Goal: Task Accomplishment & Management: Manage account settings

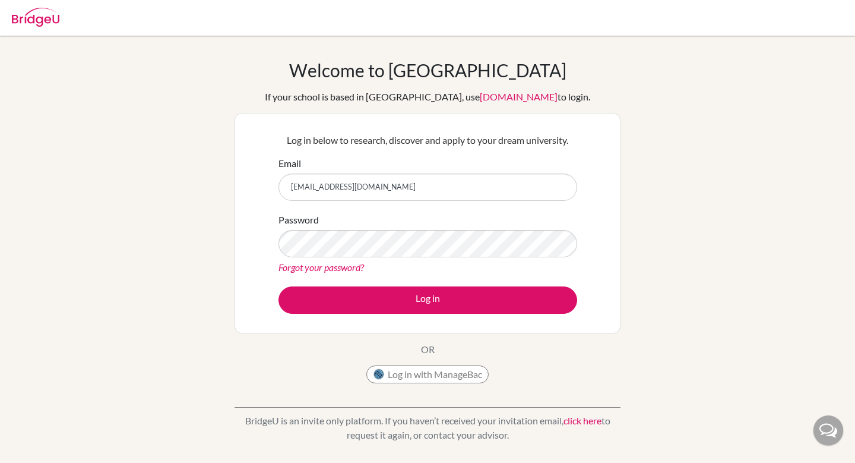
click at [399, 276] on form "Email wang.jian@hanacademy.edu.hk Password Forgot your password? Log in" at bounding box center [427, 234] width 299 height 157
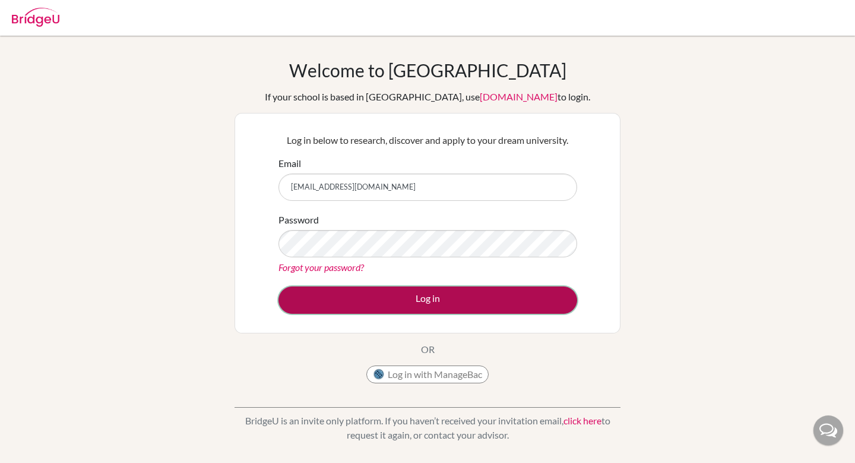
click at [423, 300] on button "Log in" at bounding box center [427, 299] width 299 height 27
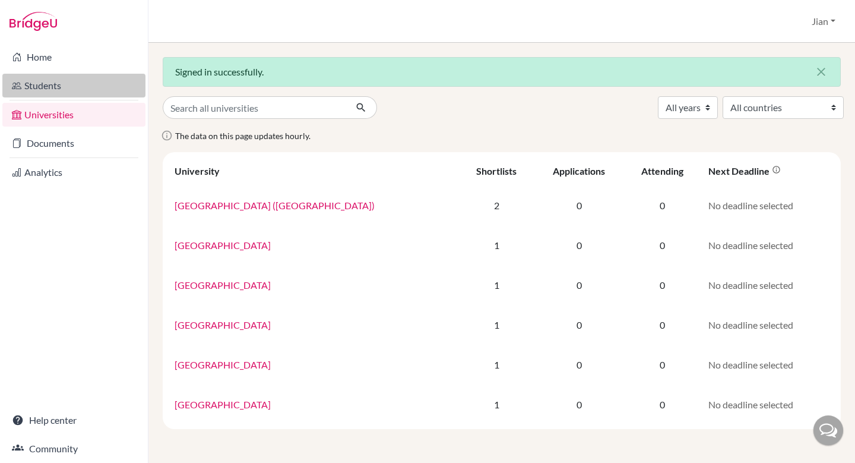
click at [58, 82] on link "Students" at bounding box center [73, 86] width 143 height 24
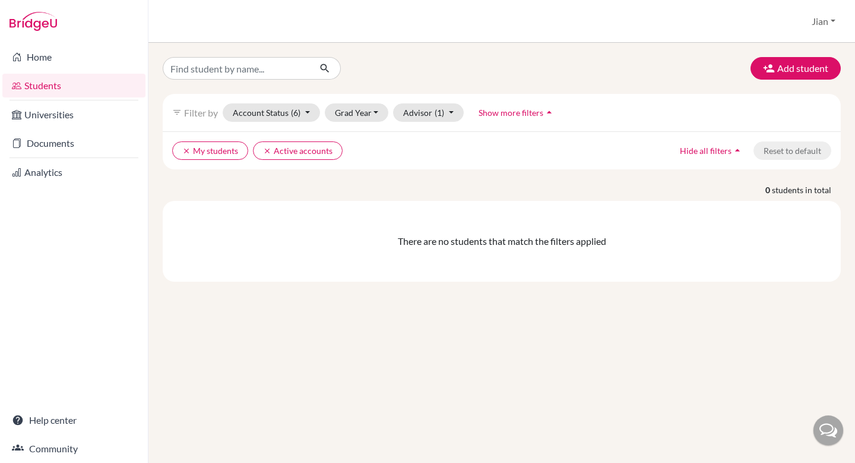
click at [385, 238] on div "There are no students that match the filters applied" at bounding box center [501, 241] width 659 height 14
click at [388, 198] on div "0 students in total There are no students that match the filters applied" at bounding box center [502, 232] width 696 height 98
click at [382, 169] on div "clear My students clear Active accounts Hide all filters arrow_drop_up Reset to…" at bounding box center [502, 150] width 678 height 38
click at [780, 66] on button "Add student" at bounding box center [796, 68] width 90 height 23
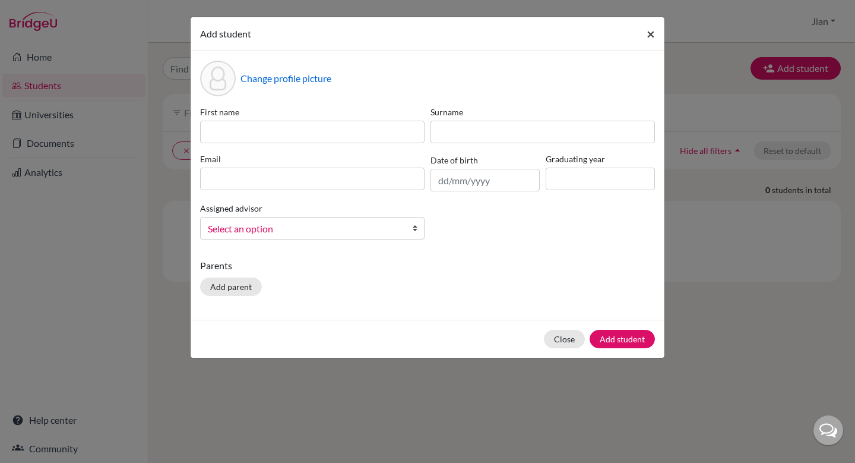
click at [651, 32] on span "×" at bounding box center [651, 33] width 8 height 17
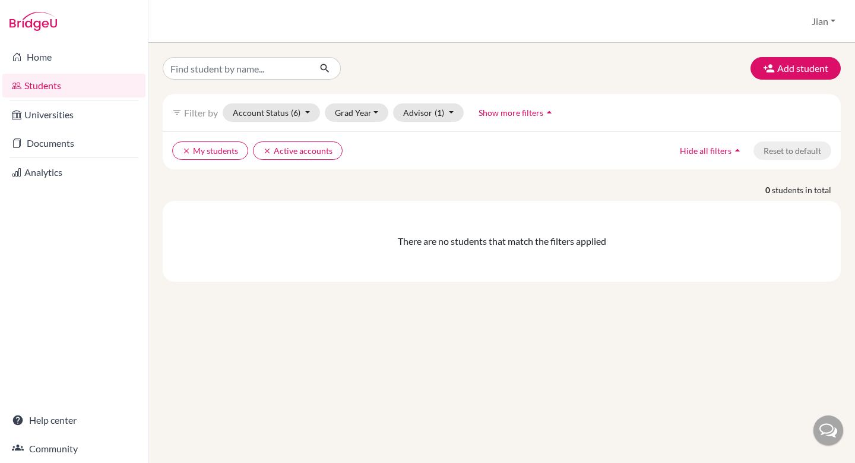
click at [314, 365] on div "Add student filter_list Filter by Account Status (6) Active accounts done Archi…" at bounding box center [501, 253] width 707 height 420
click at [51, 23] on img at bounding box center [34, 21] width 48 height 19
click at [39, 53] on link "Home" at bounding box center [73, 57] width 143 height 24
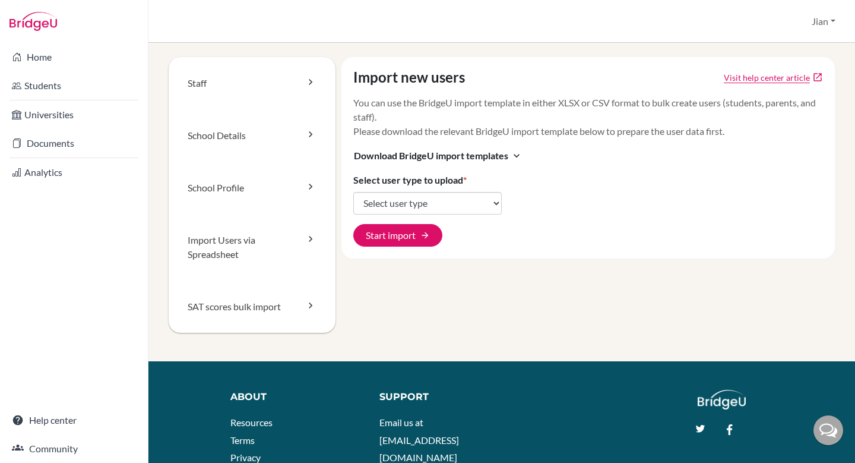
click at [472, 296] on div "Import new users Visit help center article open_in_new You can use the BridgeU …" at bounding box center [585, 209] width 500 height 304
click at [563, 225] on div "Import new users Visit help center article open_in_new You can use the BridgeU …" at bounding box center [588, 157] width 494 height 201
click at [303, 88] on link "Staff" at bounding box center [252, 83] width 167 height 52
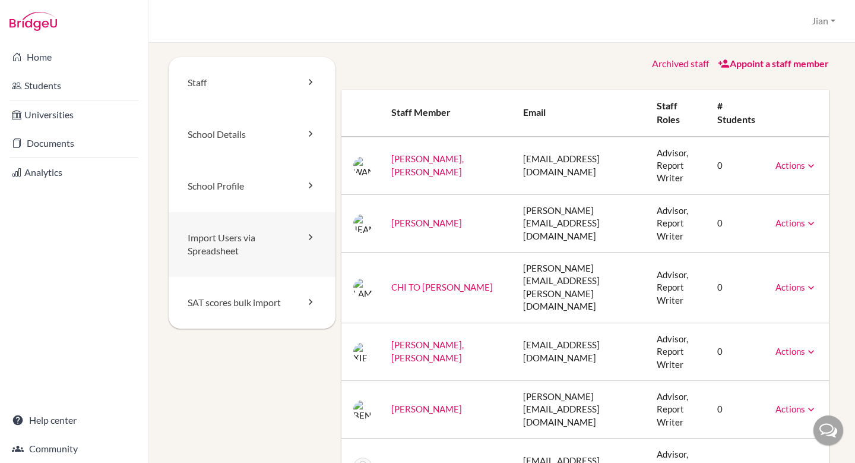
click at [305, 237] on icon at bounding box center [311, 237] width 12 height 12
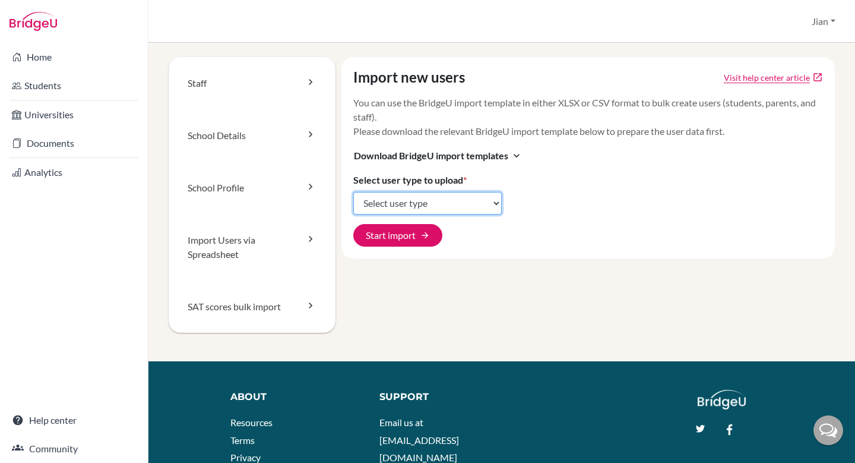
click at [494, 205] on select "Select user type Students Students and parents Parents Advisors Report writers" at bounding box center [427, 203] width 148 height 23
click at [600, 265] on div "Import new users Visit help center article open_in_new You can use the BridgeU …" at bounding box center [585, 209] width 500 height 304
click at [622, 210] on div "Import new users Visit help center article open_in_new You can use the BridgeU …" at bounding box center [588, 157] width 494 height 201
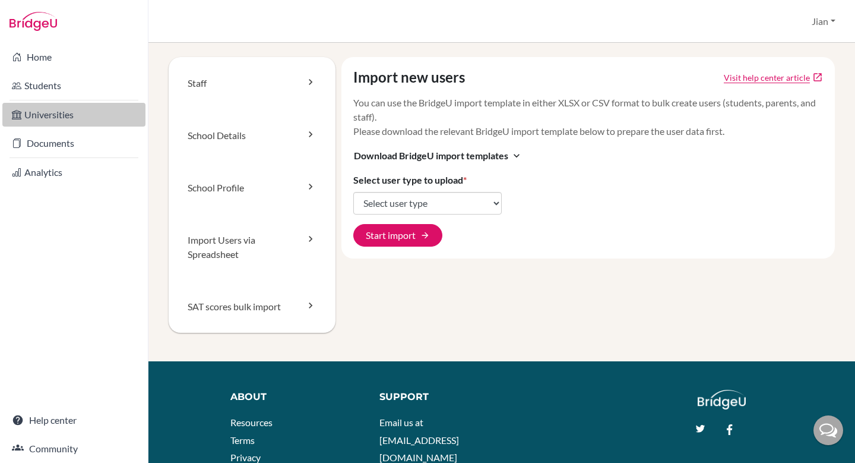
click at [50, 112] on link "Universities" at bounding box center [73, 115] width 143 height 24
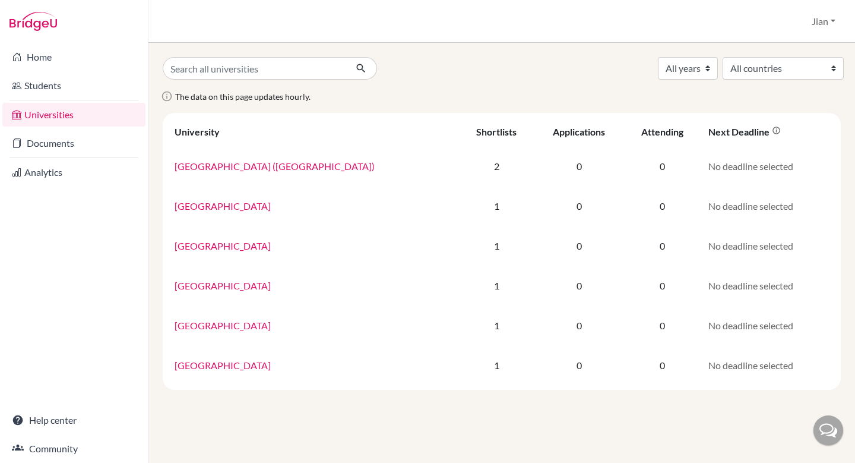
click at [435, 400] on div "All years 2027 2026 2025 All countries Canada United Kingdom The data on this p…" at bounding box center [501, 253] width 707 height 420
click at [477, 83] on div "All years 2027 2026 2025 All countries Canada United Kingdom The data on this p…" at bounding box center [502, 223] width 678 height 333
click at [62, 147] on link "Documents" at bounding box center [73, 143] width 143 height 24
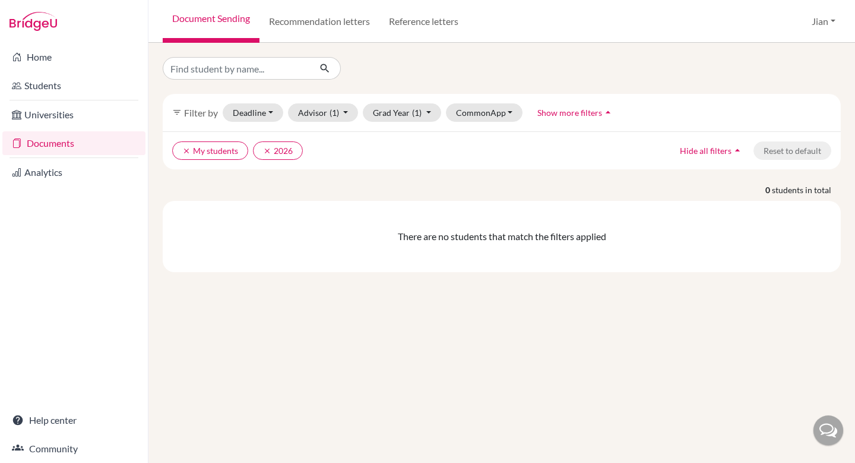
click at [276, 187] on p "0 students in total" at bounding box center [502, 189] width 696 height 12
click at [331, 24] on link "Recommendation letters" at bounding box center [319, 21] width 120 height 43
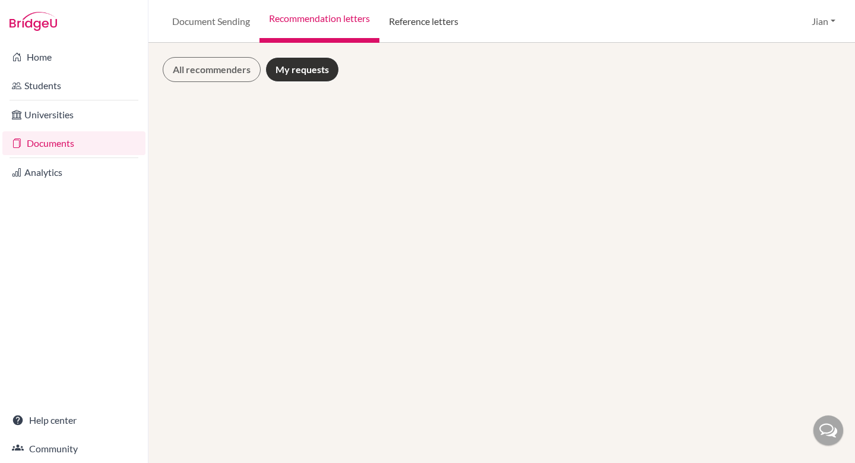
click at [428, 24] on link "Reference letters" at bounding box center [423, 21] width 88 height 43
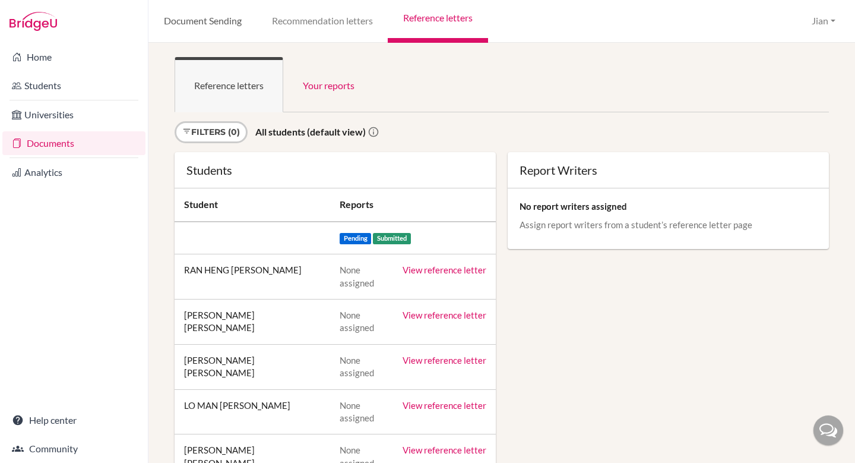
click at [209, 22] on link "Document Sending" at bounding box center [202, 21] width 108 height 43
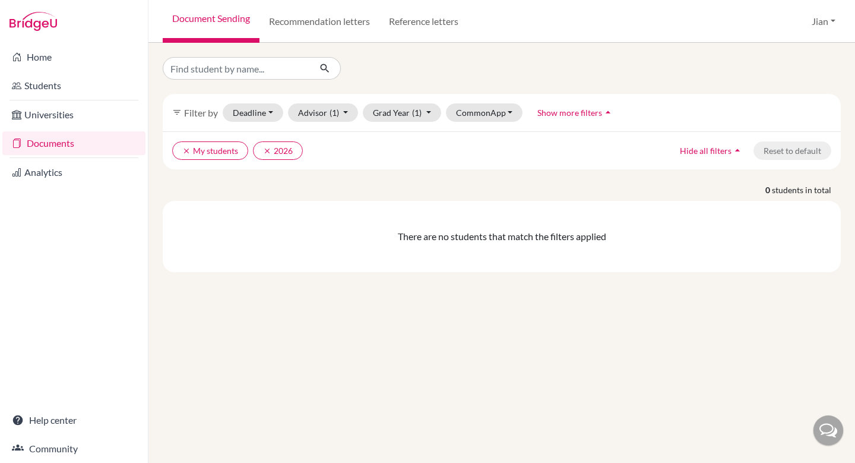
click at [306, 206] on div "There are no students that match the filters applied" at bounding box center [502, 236] width 678 height 71
click at [454, 317] on div "filter_list Filter by Deadline - Select a date range Or double click for a sing…" at bounding box center [501, 253] width 707 height 420
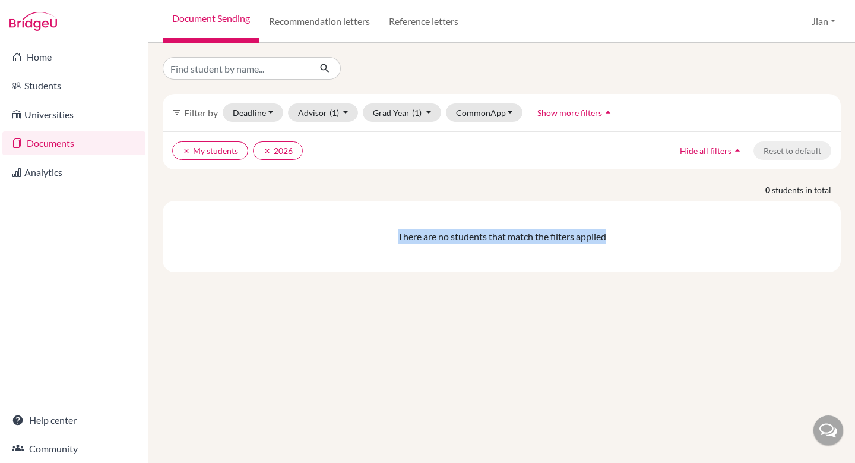
click at [336, 315] on div "filter_list Filter by Deadline - Select a date range Or double click for a sing…" at bounding box center [501, 253] width 707 height 420
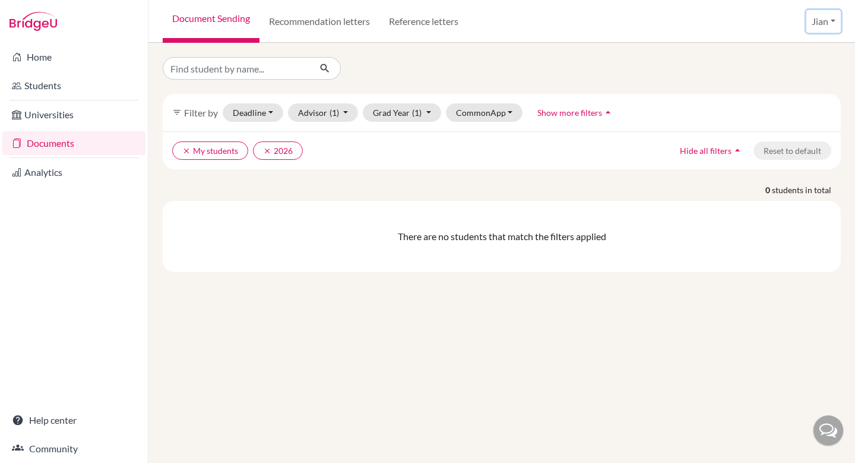
click at [834, 23] on button "Jian" at bounding box center [823, 21] width 34 height 23
click at [791, 67] on link "School Settings" at bounding box center [796, 67] width 94 height 19
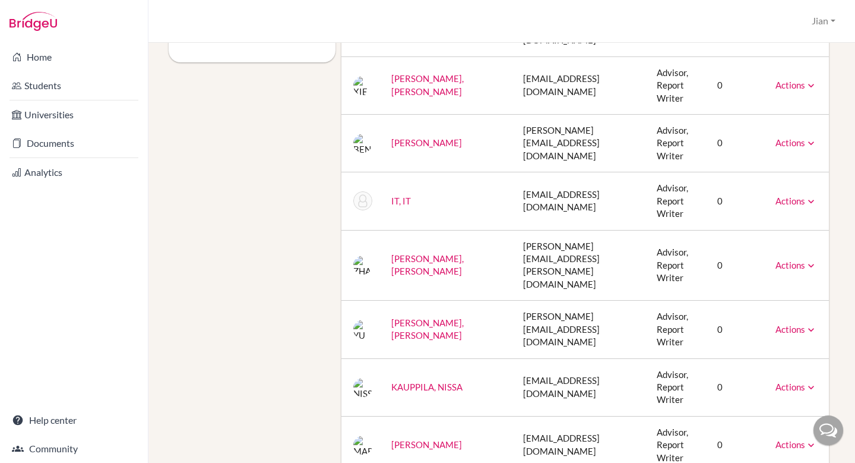
scroll to position [275, 0]
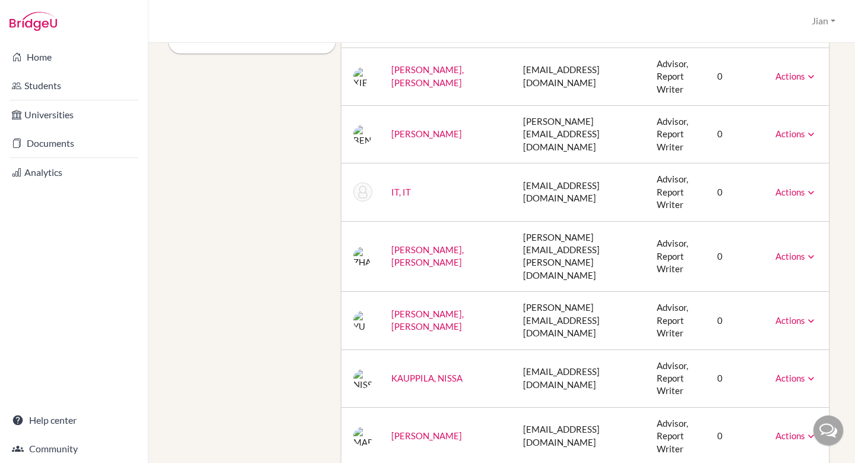
click at [812, 128] on icon at bounding box center [811, 134] width 12 height 12
click at [756, 180] on link "Archive" at bounding box center [765, 188] width 101 height 17
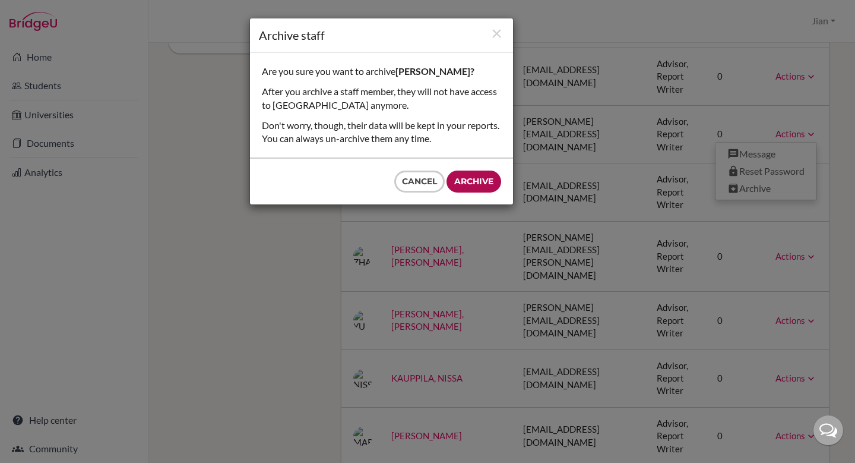
click at [477, 181] on input "Archive" at bounding box center [474, 181] width 55 height 22
type input "Archive"
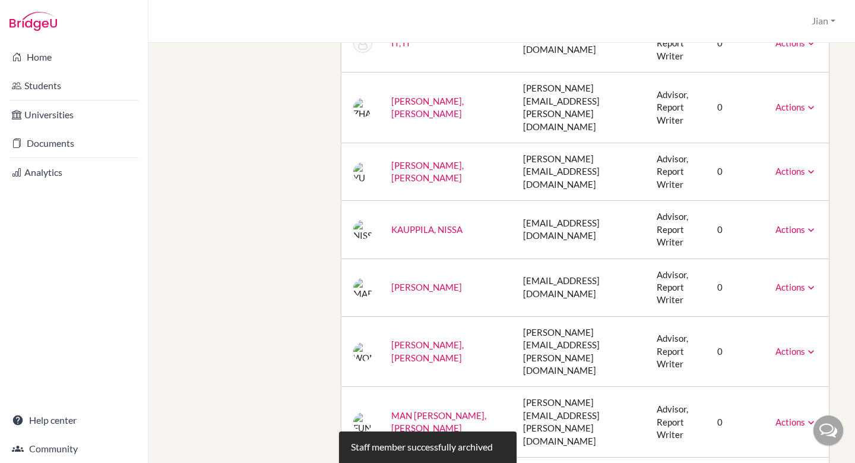
scroll to position [372, 0]
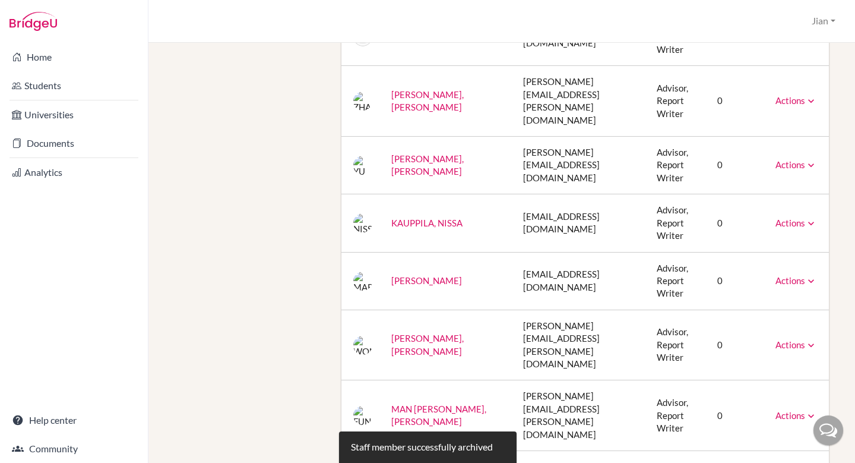
click at [813, 217] on icon at bounding box center [811, 223] width 12 height 12
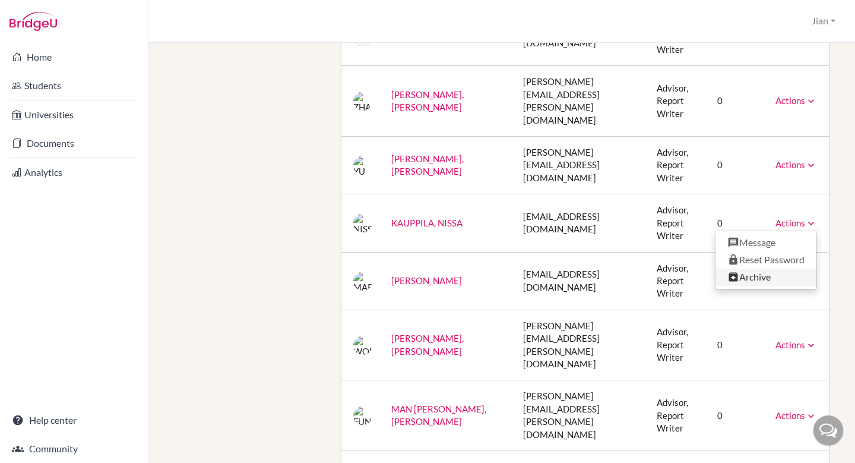
click at [759, 268] on link "Archive" at bounding box center [765, 276] width 101 height 17
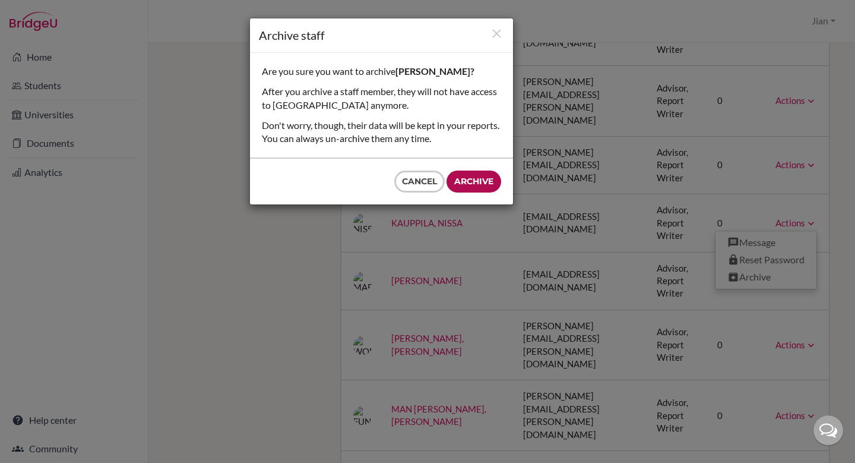
click at [475, 182] on input "Archive" at bounding box center [474, 181] width 55 height 22
type input "Archive"
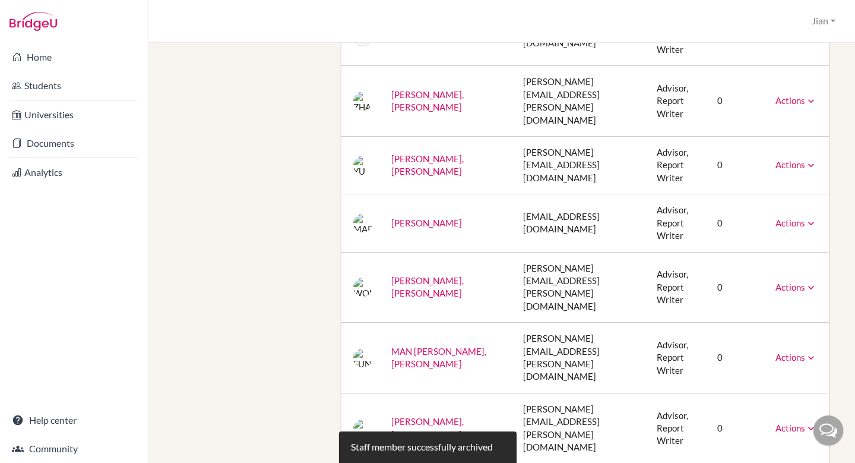
click at [809, 217] on icon at bounding box center [811, 223] width 12 height 12
click at [764, 268] on link "Archive" at bounding box center [765, 276] width 101 height 17
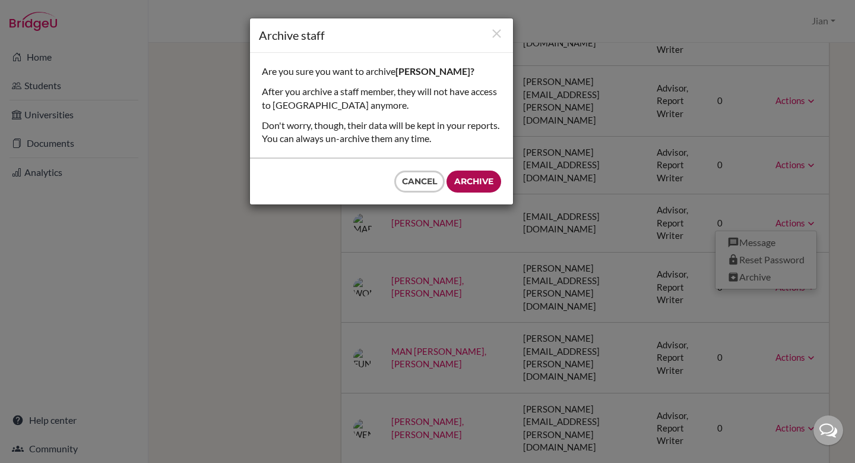
click at [470, 178] on input "Archive" at bounding box center [474, 181] width 55 height 22
type input "Archive"
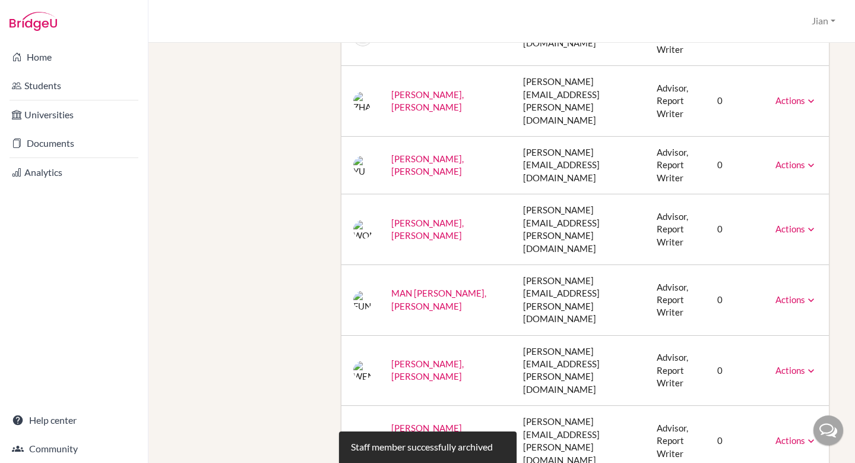
click at [806, 223] on icon at bounding box center [811, 229] width 12 height 12
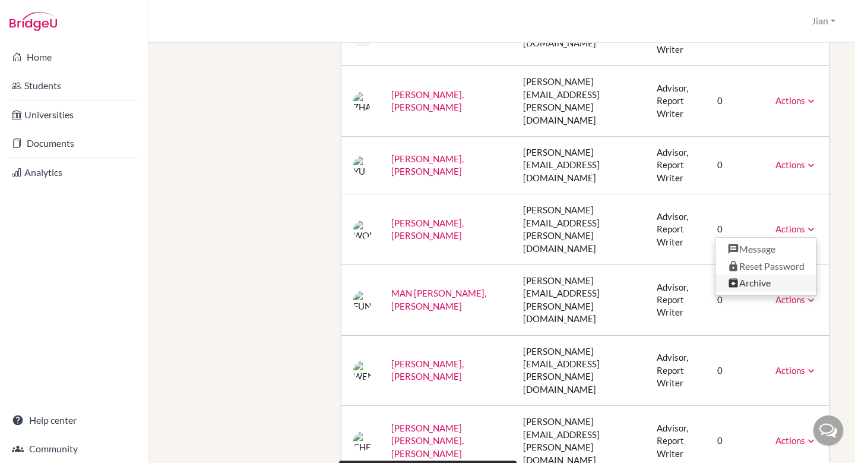
click at [751, 274] on link "Archive" at bounding box center [765, 282] width 101 height 17
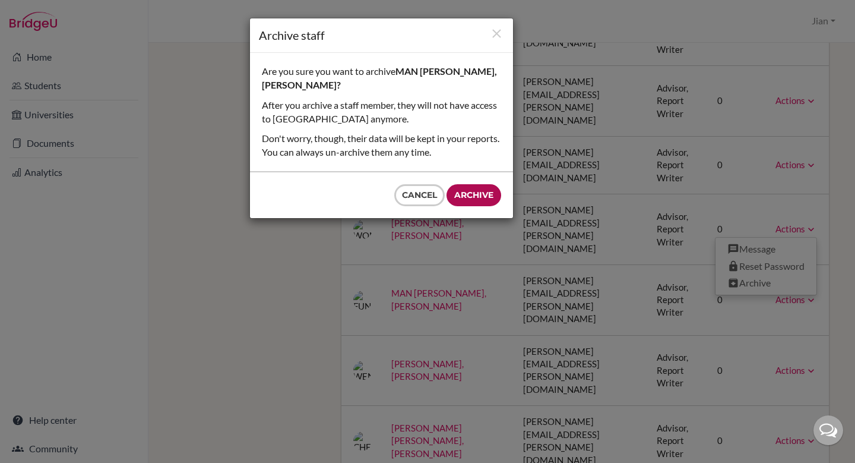
click at [484, 196] on input "Archive" at bounding box center [474, 195] width 55 height 22
type input "Archive"
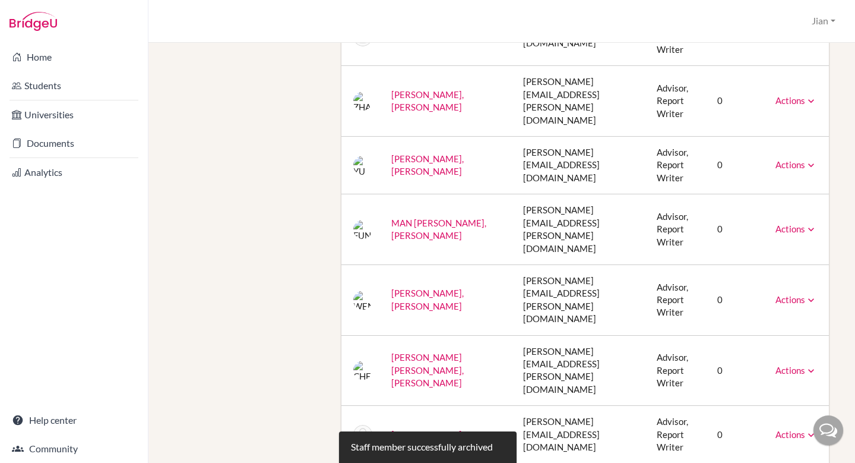
click at [803, 294] on link "Actions" at bounding box center [796, 299] width 42 height 11
click at [756, 345] on link "Archive" at bounding box center [765, 353] width 101 height 17
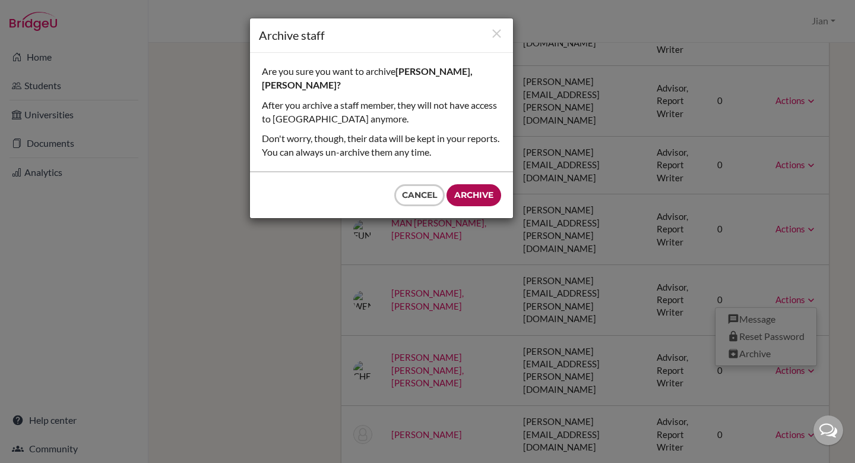
click at [477, 197] on input "Archive" at bounding box center [474, 195] width 55 height 22
type input "Archive"
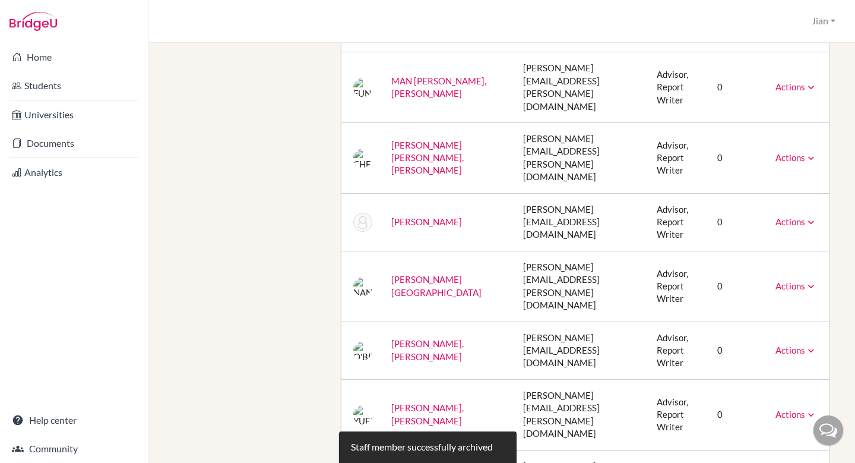
scroll to position [520, 0]
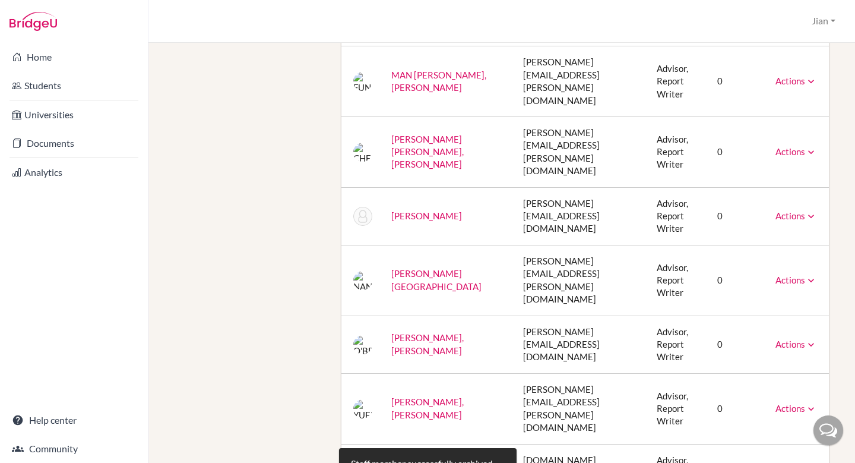
click at [810, 274] on icon at bounding box center [811, 280] width 12 height 12
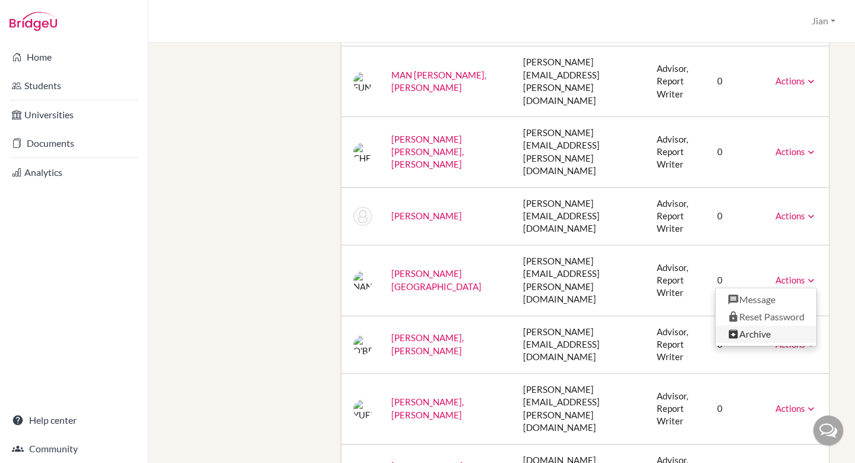
click at [752, 325] on link "Archive" at bounding box center [765, 333] width 101 height 17
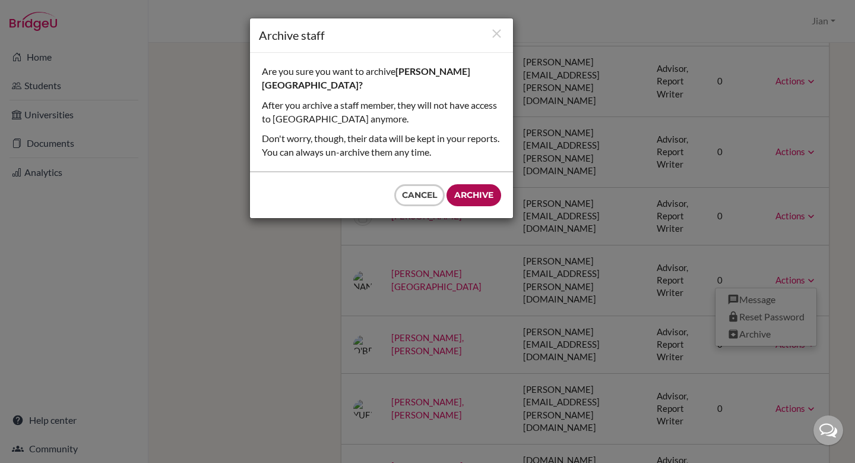
click at [457, 184] on input "Archive" at bounding box center [474, 195] width 55 height 22
type input "Archive"
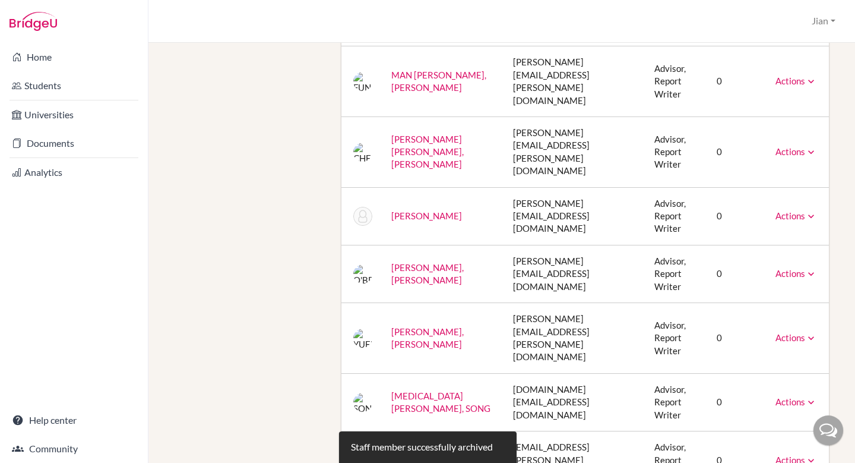
click at [810, 268] on icon at bounding box center [811, 274] width 12 height 12
click at [755, 319] on link "Archive" at bounding box center [765, 327] width 101 height 17
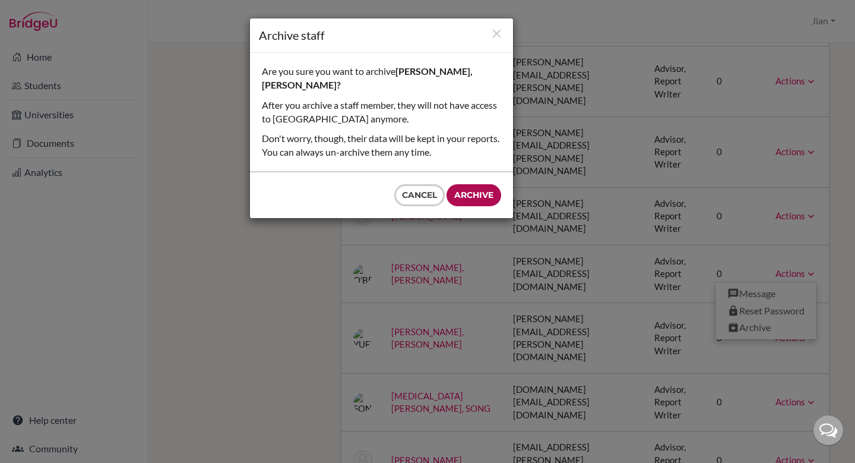
click at [467, 190] on input "Archive" at bounding box center [474, 195] width 55 height 22
type input "Archive"
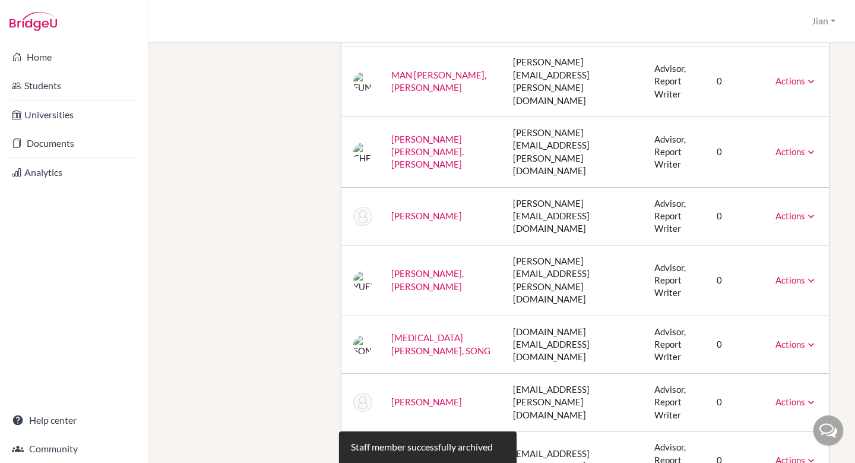
click at [806, 274] on icon at bounding box center [811, 280] width 12 height 12
click at [759, 325] on link "Archive" at bounding box center [765, 333] width 101 height 17
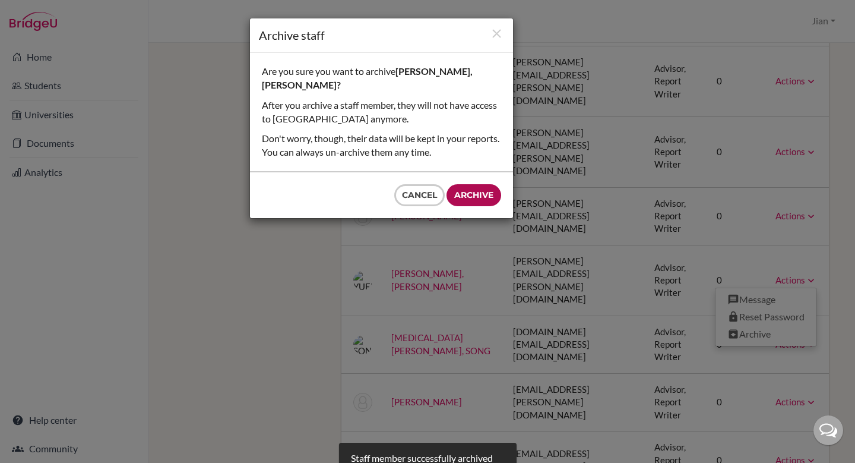
click at [479, 184] on input "Archive" at bounding box center [474, 195] width 55 height 22
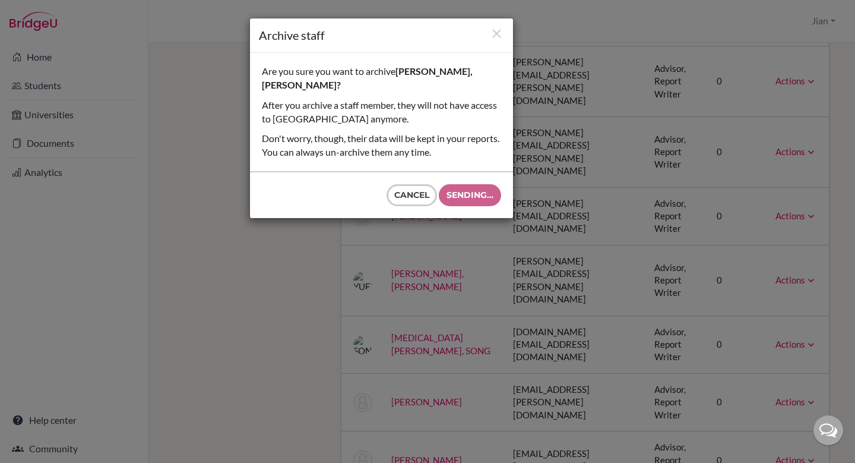
type input "Archive"
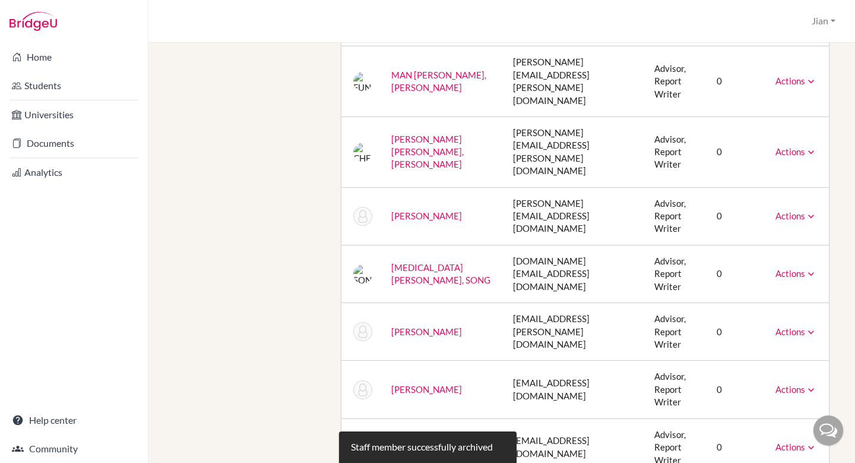
click at [808, 268] on icon at bounding box center [811, 274] width 12 height 12
click at [739, 319] on link "Archive" at bounding box center [765, 327] width 101 height 17
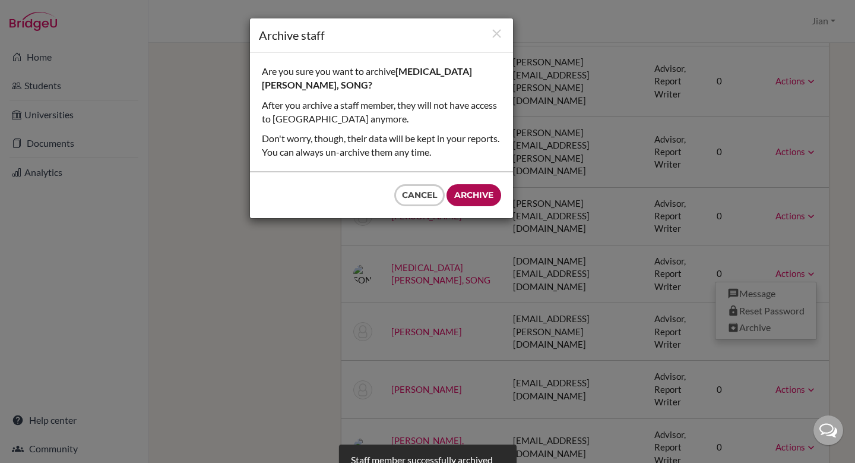
click at [483, 184] on input "Archive" at bounding box center [474, 195] width 55 height 22
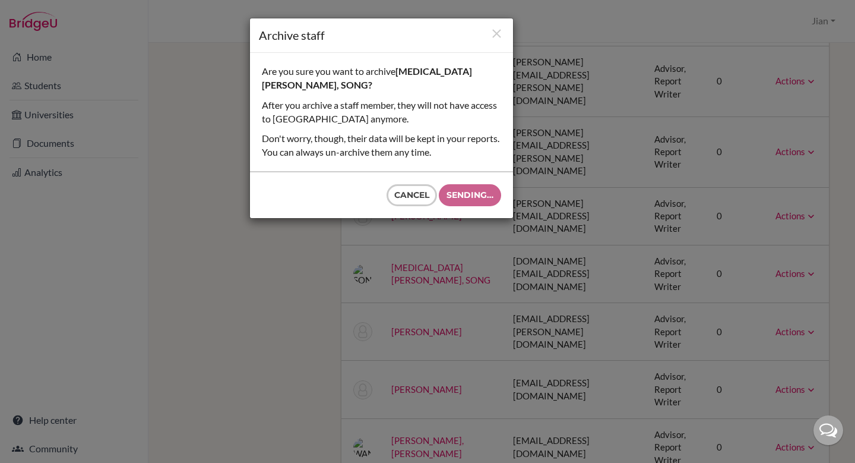
type input "Archive"
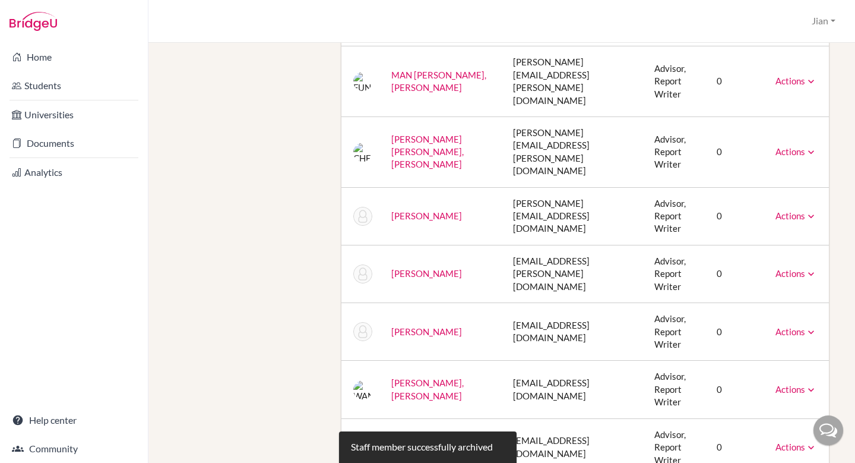
click at [809, 268] on icon at bounding box center [811, 274] width 12 height 12
click at [760, 319] on link "Archive" at bounding box center [765, 327] width 101 height 17
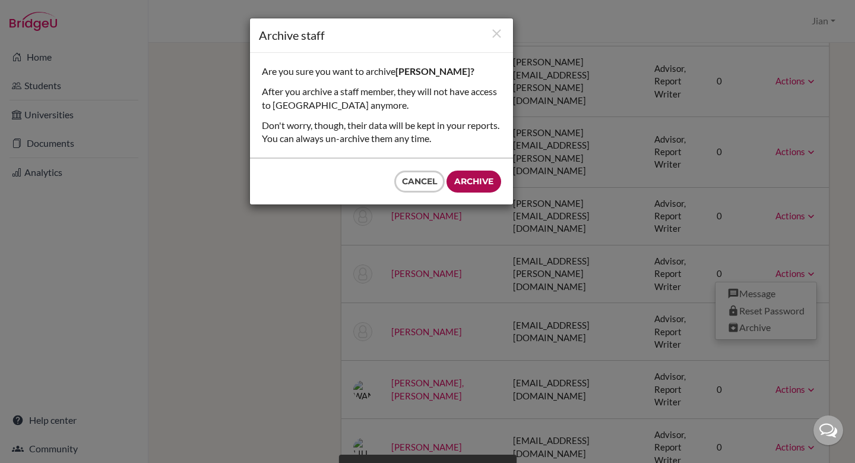
click at [470, 178] on input "Archive" at bounding box center [474, 181] width 55 height 22
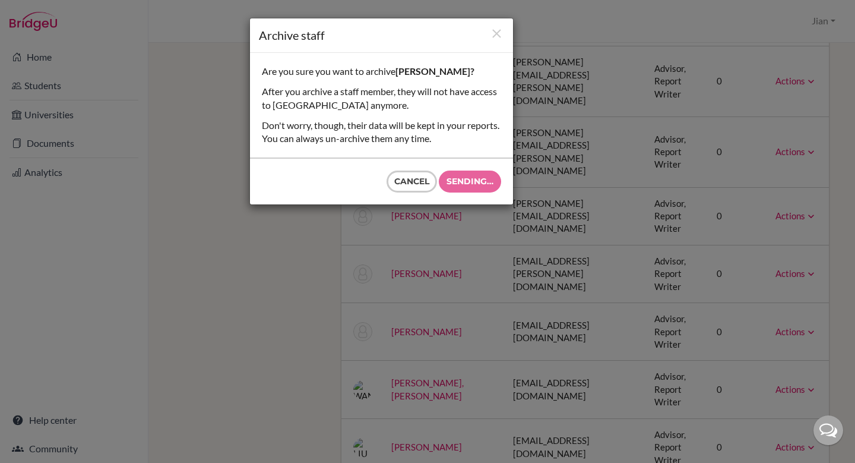
type input "Archive"
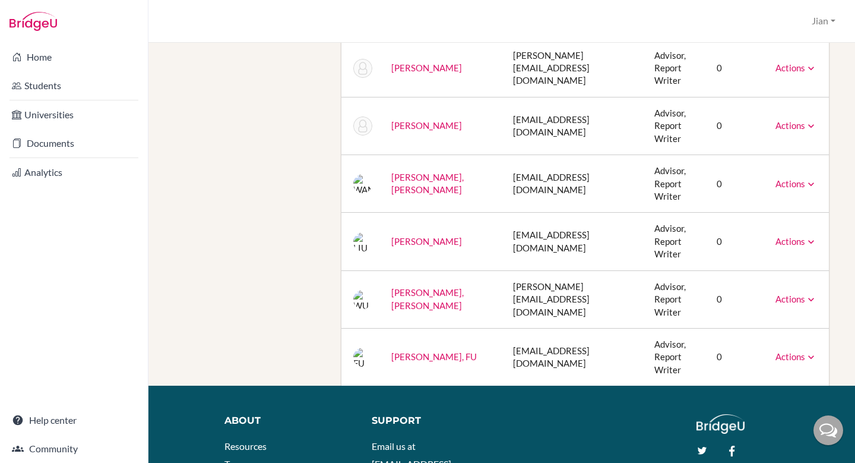
scroll to position [669, 0]
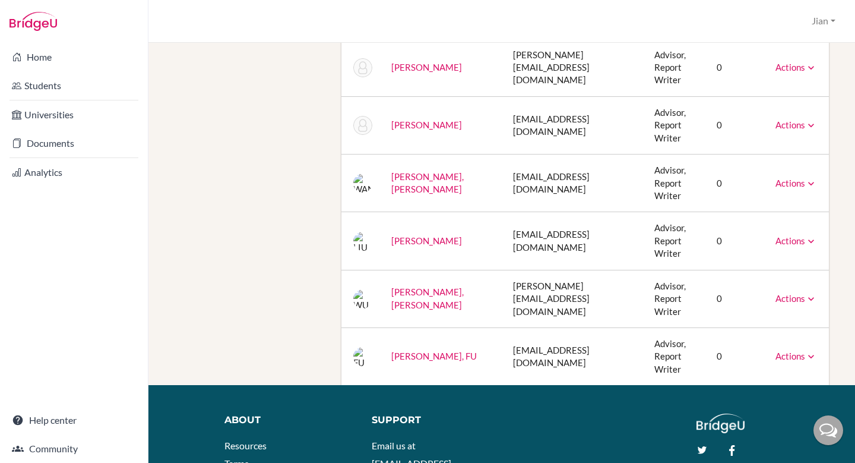
click at [810, 293] on icon at bounding box center [811, 299] width 12 height 12
click at [752, 344] on link "Archive" at bounding box center [765, 352] width 101 height 17
click at [746, 344] on link "Archive" at bounding box center [765, 352] width 101 height 17
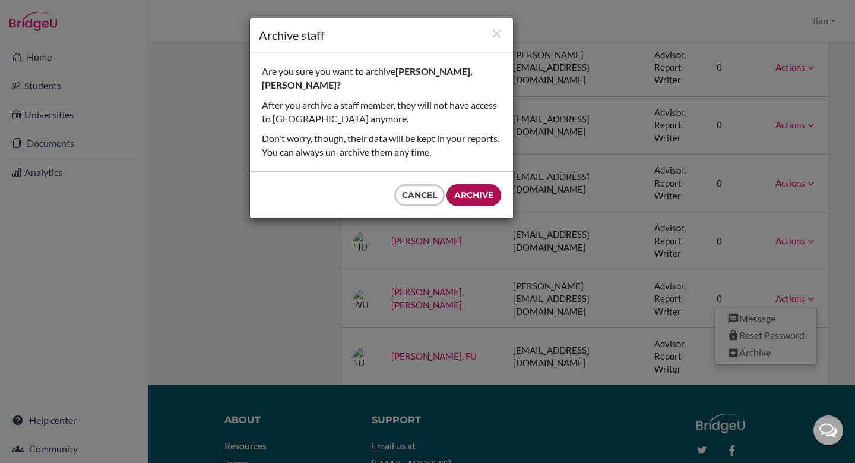
click at [471, 184] on input "Archive" at bounding box center [474, 195] width 55 height 22
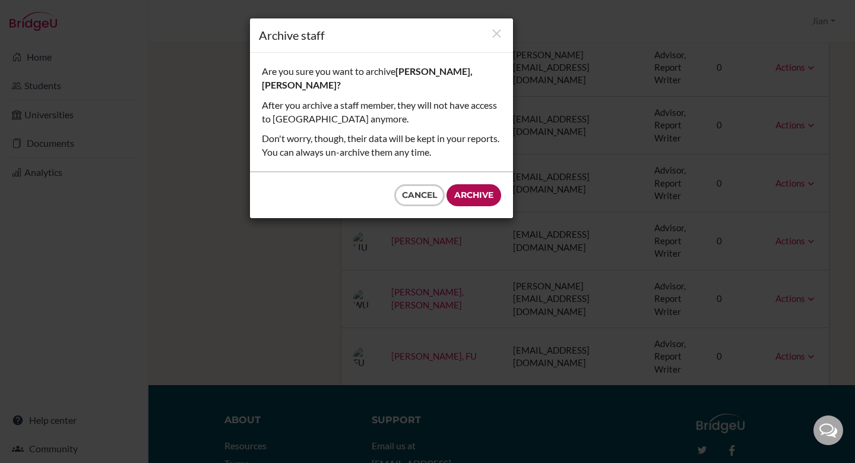
click at [487, 184] on input "Archive" at bounding box center [474, 195] width 55 height 22
type input "Sending…"
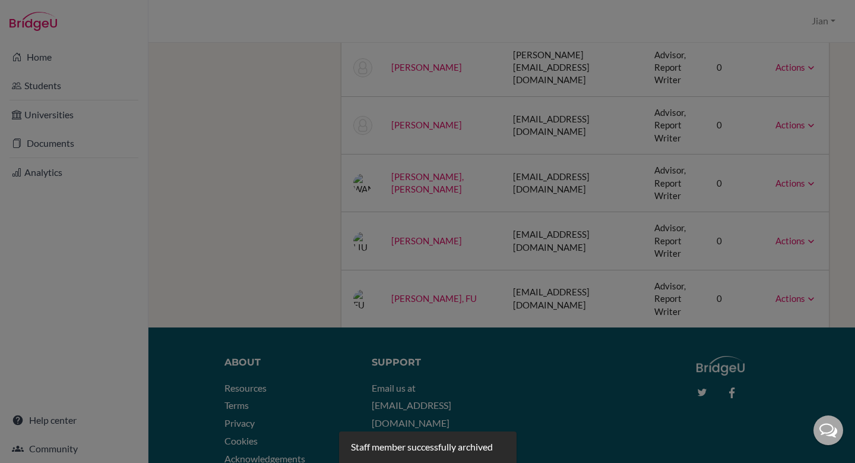
click at [737, 293] on div at bounding box center [427, 231] width 855 height 463
click at [810, 252] on div at bounding box center [427, 231] width 855 height 463
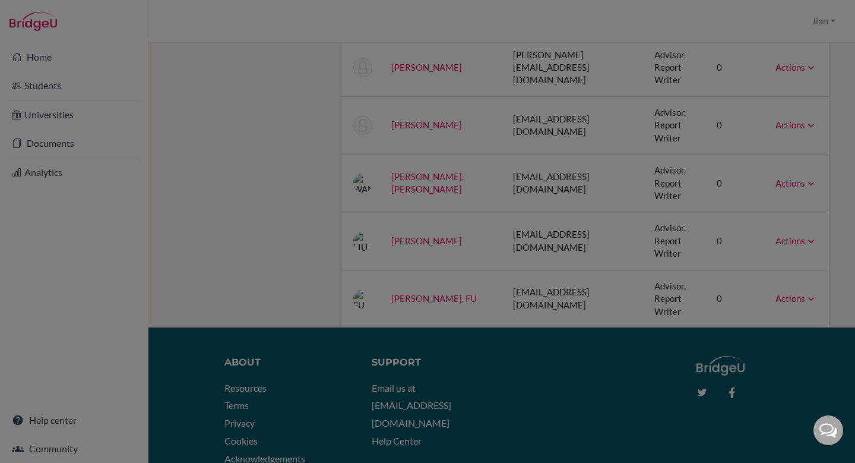
click at [787, 317] on div at bounding box center [427, 231] width 855 height 463
click at [213, 180] on div at bounding box center [427, 231] width 855 height 463
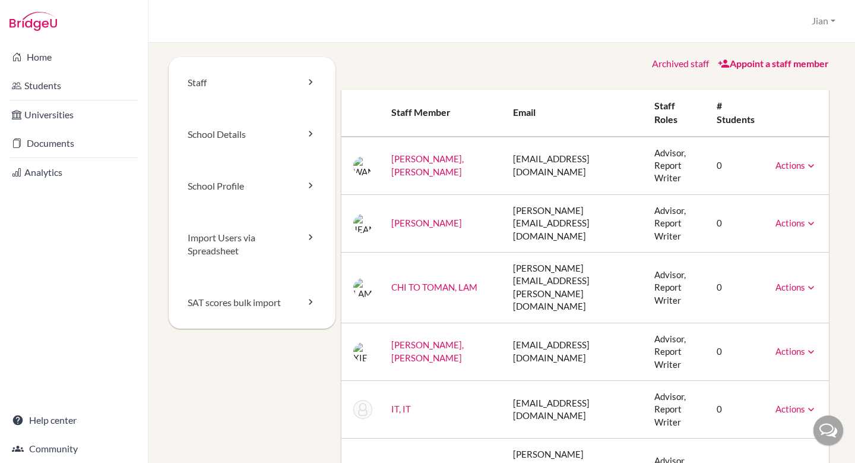
scroll to position [676, 0]
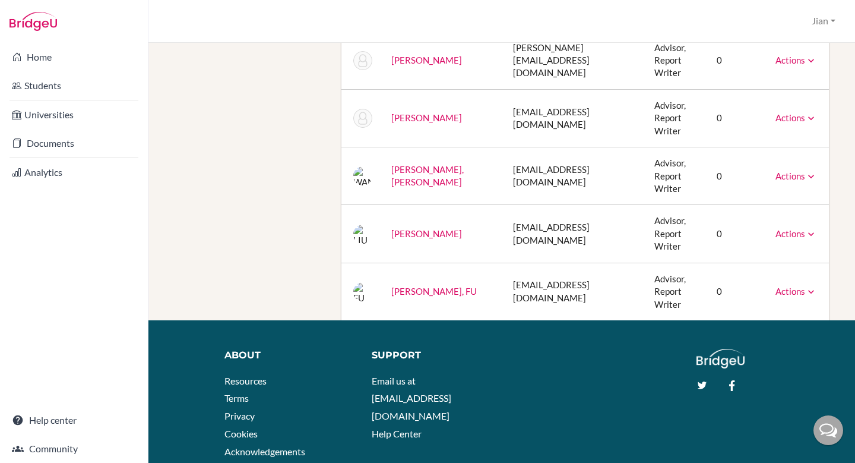
click at [809, 286] on icon at bounding box center [811, 292] width 12 height 12
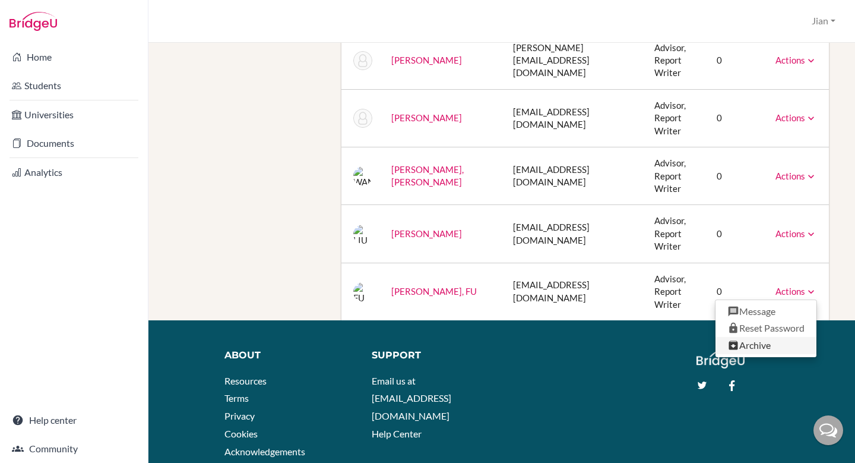
click at [748, 337] on link "Archive" at bounding box center [765, 345] width 101 height 17
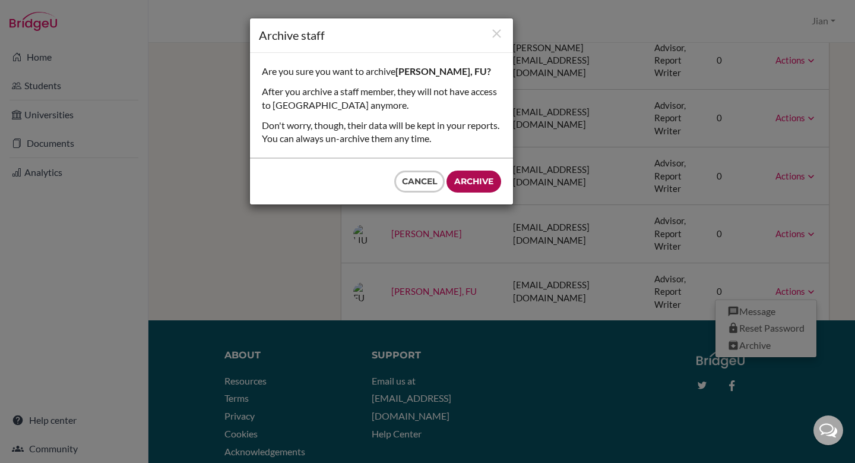
click at [482, 183] on input "Archive" at bounding box center [474, 181] width 55 height 22
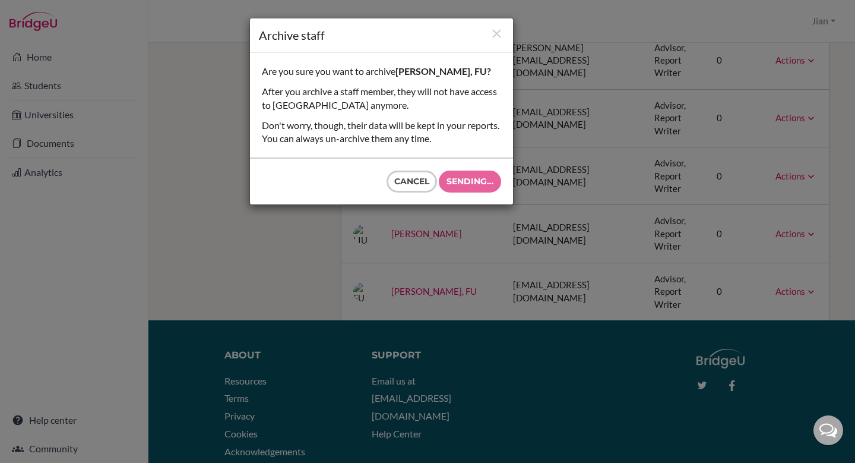
type input "Archive"
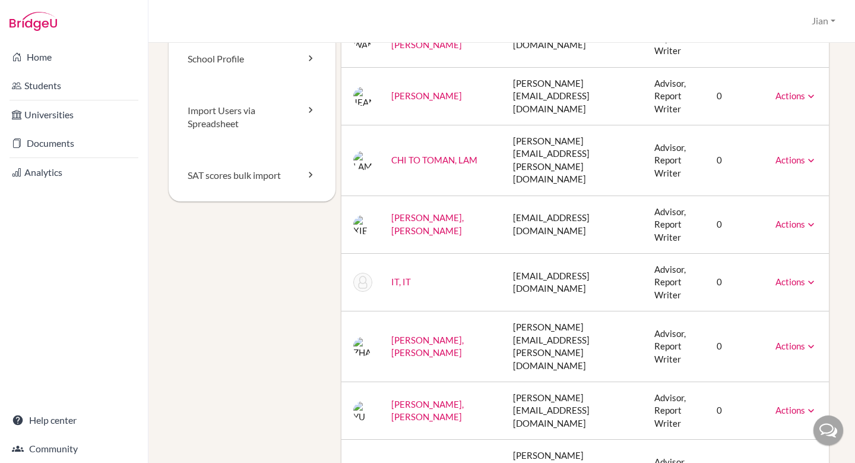
scroll to position [0, 0]
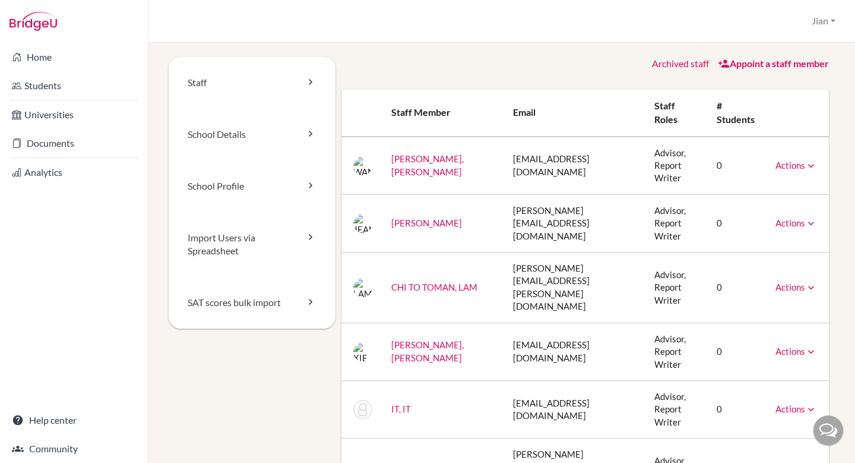
click at [288, 243] on link "Import Users via Spreadsheet" at bounding box center [252, 244] width 167 height 65
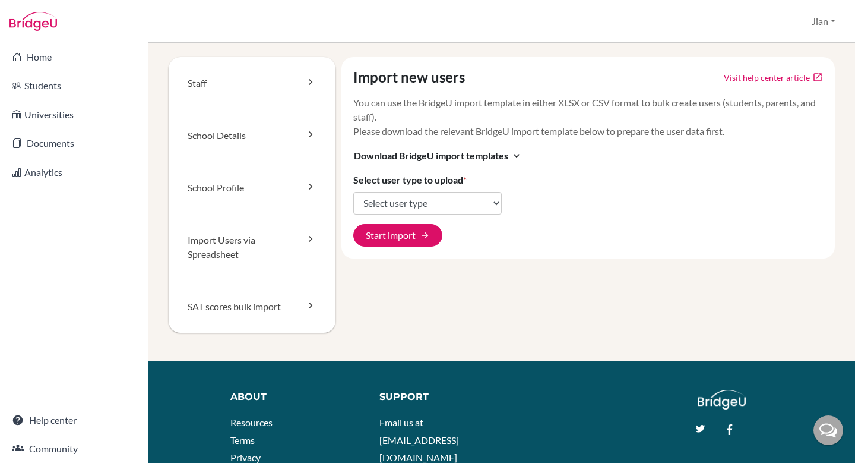
click at [503, 284] on div "Import new users Visit help center article open_in_new You can use the BridgeU …" at bounding box center [585, 209] width 500 height 304
click at [768, 75] on link "Visit help center article" at bounding box center [767, 77] width 86 height 12
click at [576, 233] on div "Import new users Visit help center article open_in_new You can use the BridgeU …" at bounding box center [588, 157] width 494 height 201
click at [274, 134] on link "School Details" at bounding box center [252, 135] width 167 height 52
